Goal: Task Accomplishment & Management: Use online tool/utility

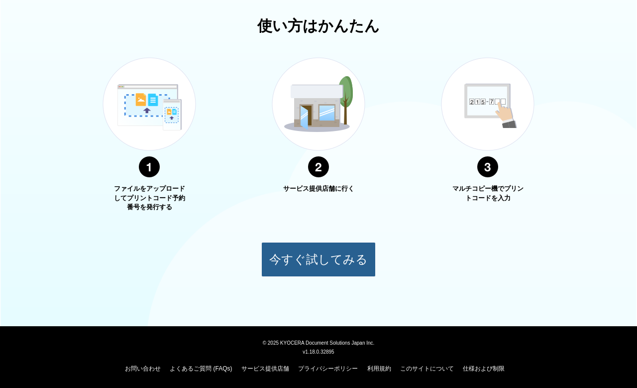
scroll to position [341, 0]
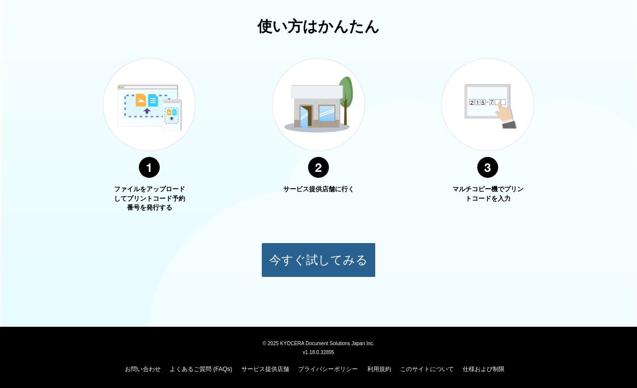
click at [324, 259] on button "今すぐ試してみる" at bounding box center [318, 260] width 115 height 35
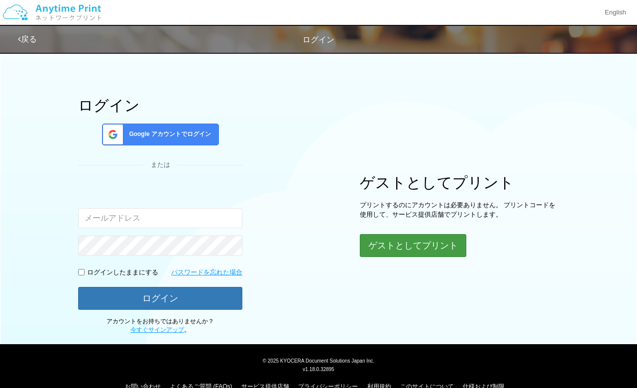
click at [415, 245] on button "ゲストとしてプリント" at bounding box center [413, 245] width 107 height 23
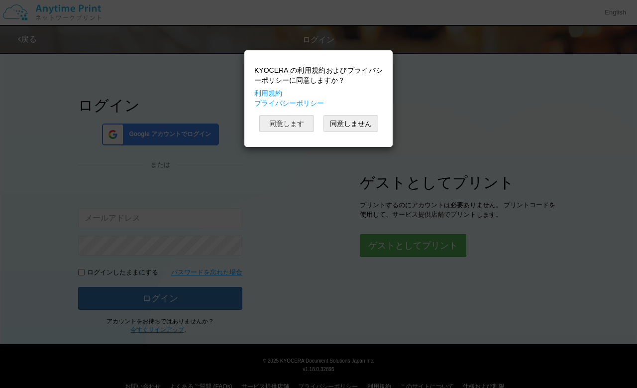
click at [280, 123] on button "同意します" at bounding box center [286, 123] width 55 height 17
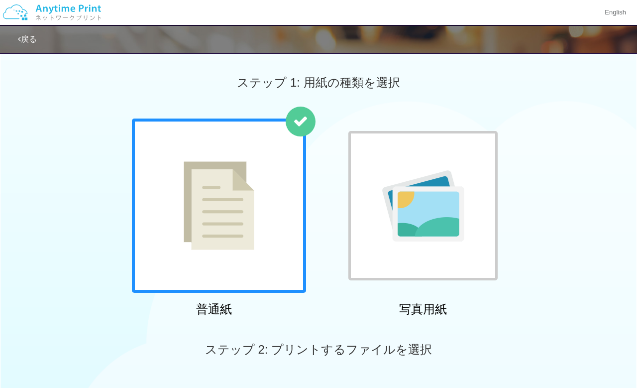
click at [237, 196] on img at bounding box center [219, 205] width 71 height 89
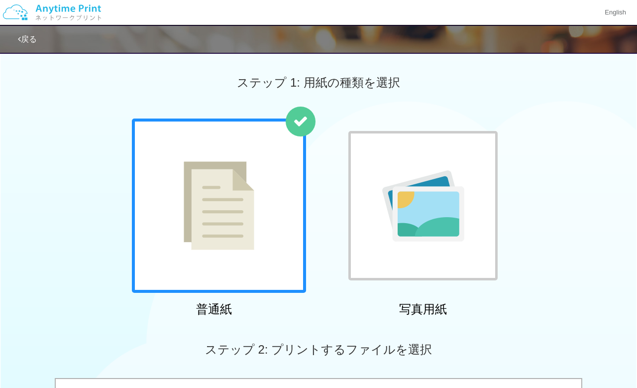
click at [237, 196] on img at bounding box center [219, 205] width 71 height 89
click at [232, 187] on img at bounding box center [219, 205] width 71 height 89
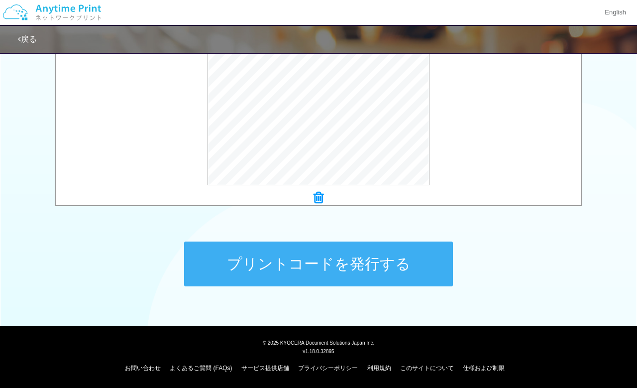
scroll to position [369, 0]
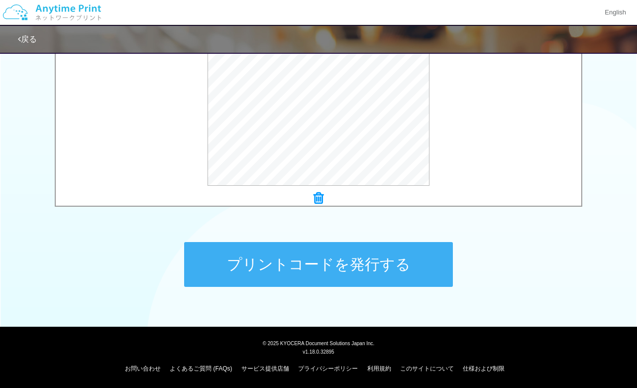
click at [362, 263] on button "プリントコードを発行する" at bounding box center [318, 264] width 269 height 45
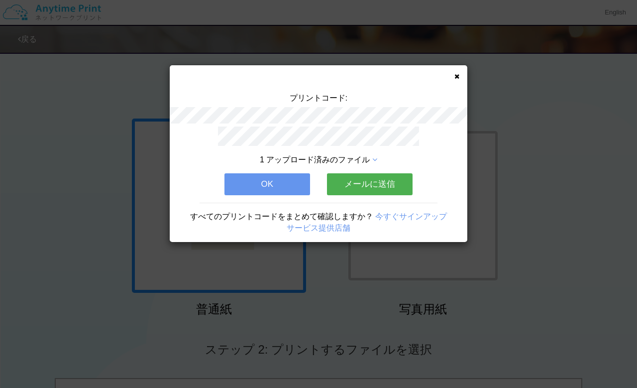
click at [264, 183] on button "OK" at bounding box center [268, 184] width 86 height 22
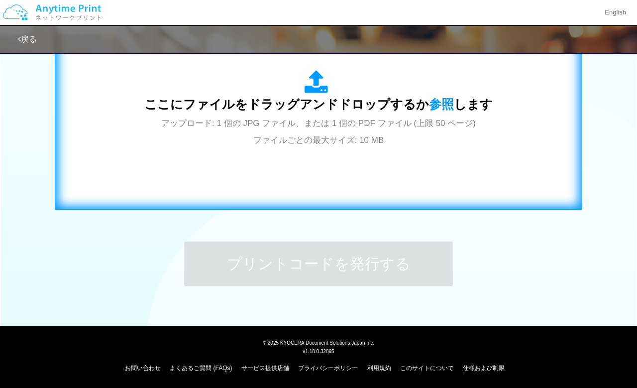
scroll to position [369, 0]
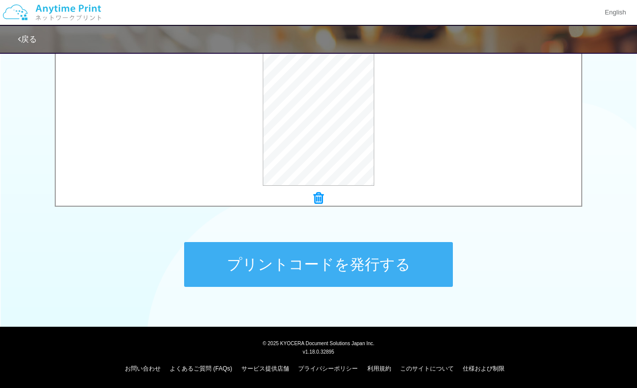
click at [257, 258] on button "プリントコードを発行する" at bounding box center [318, 264] width 269 height 45
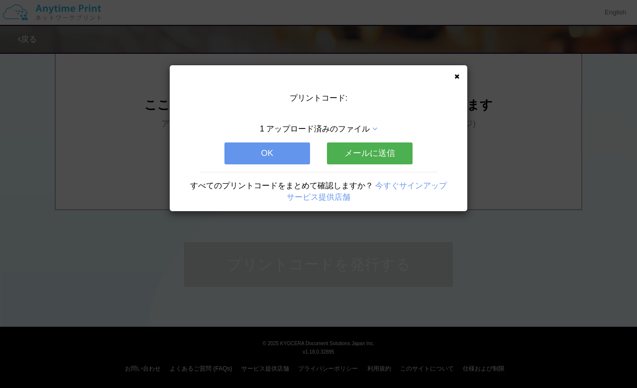
scroll to position [0, 0]
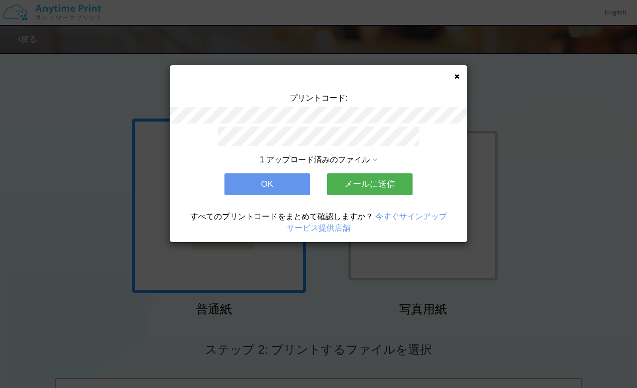
click at [266, 179] on button "OK" at bounding box center [268, 184] width 86 height 22
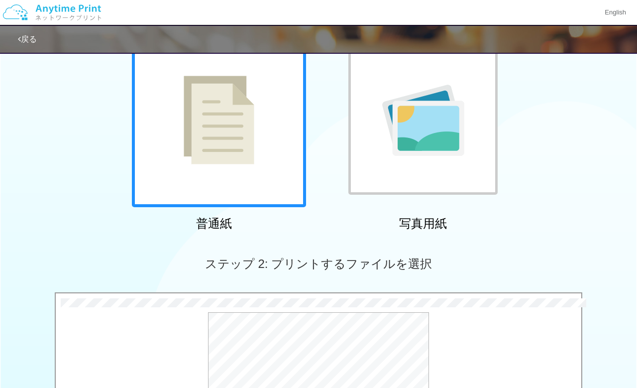
scroll to position [292, 0]
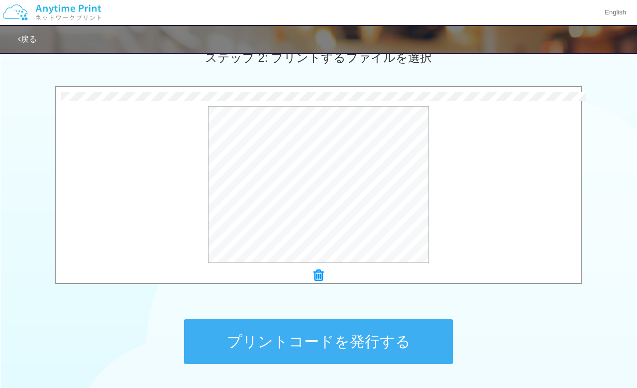
click at [256, 330] on button "プリントコードを発行する" at bounding box center [318, 341] width 269 height 45
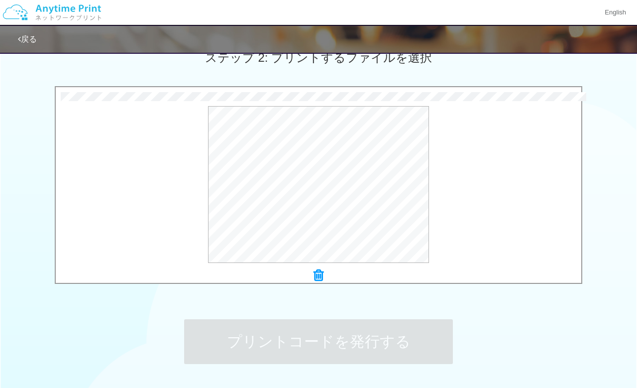
scroll to position [0, 0]
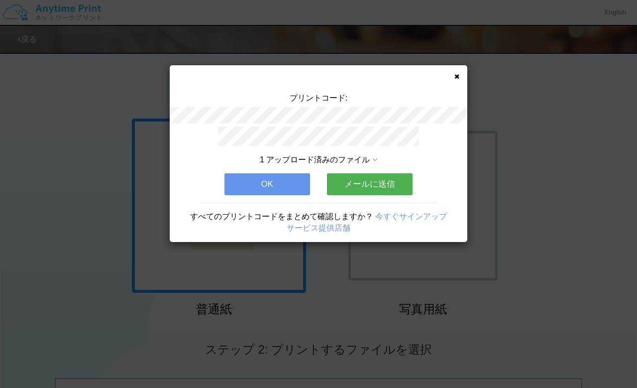
click at [291, 181] on button "OK" at bounding box center [268, 184] width 86 height 22
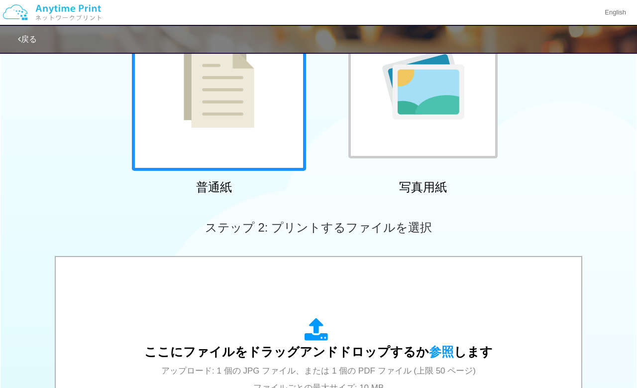
scroll to position [368, 0]
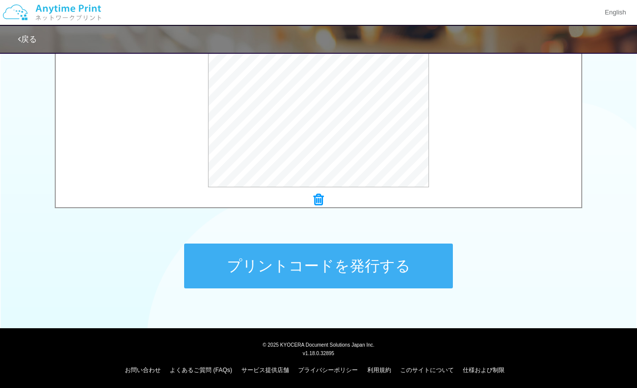
click at [255, 261] on button "プリントコードを発行する" at bounding box center [318, 266] width 269 height 45
click at [255, 261] on body "English 戻る ステップ 1: 用紙の種類を選択 普通紙 写真用紙" at bounding box center [318, 4] width 637 height 744
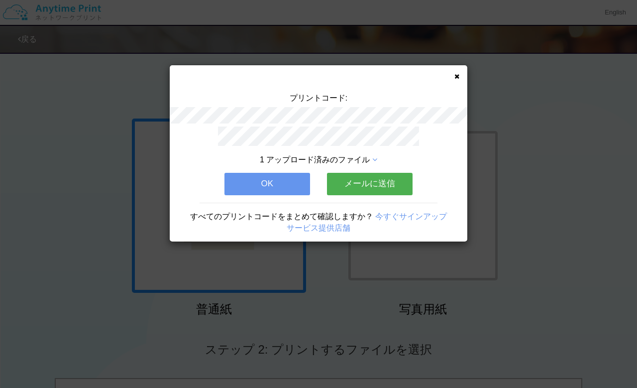
click at [459, 76] on icon at bounding box center [457, 76] width 5 height 6
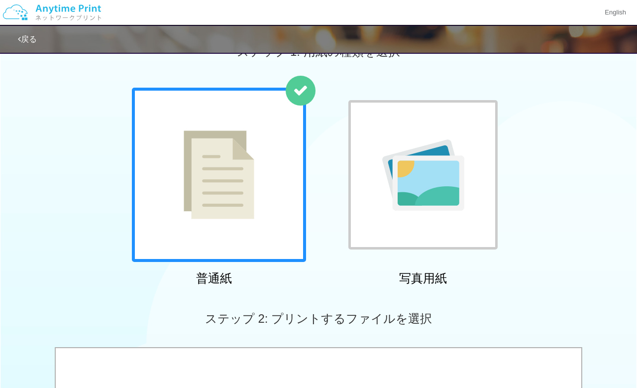
scroll to position [369, 0]
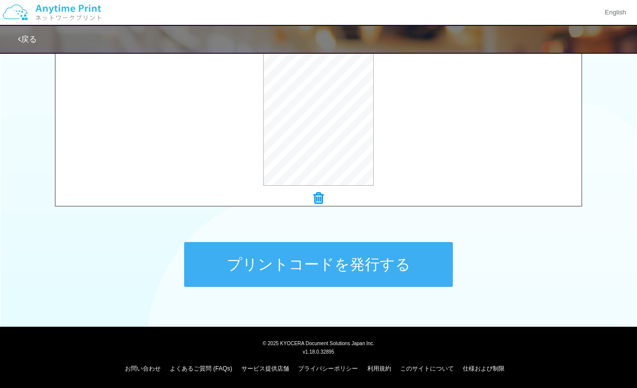
click at [261, 265] on button "プリントコードを発行する" at bounding box center [318, 264] width 269 height 45
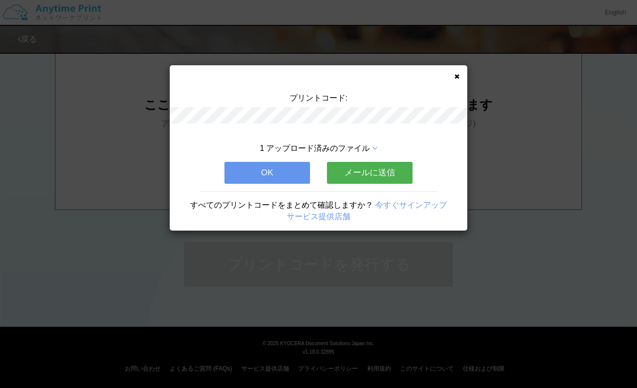
scroll to position [0, 0]
